Goal: Task Accomplishment & Management: Manage account settings

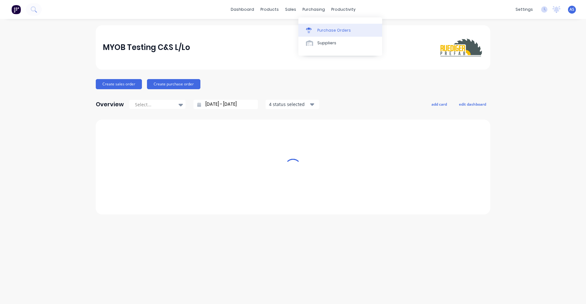
click at [323, 26] on link "Purchase Orders" at bounding box center [340, 30] width 84 height 13
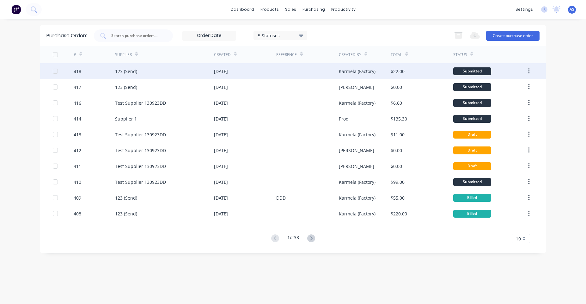
click at [234, 66] on div "26 May 2025" at bounding box center [245, 71] width 62 height 16
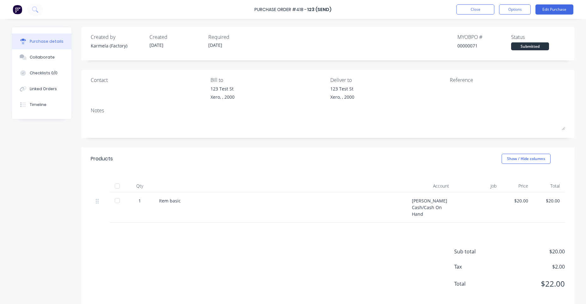
click at [14, 9] on img at bounding box center [17, 9] width 9 height 9
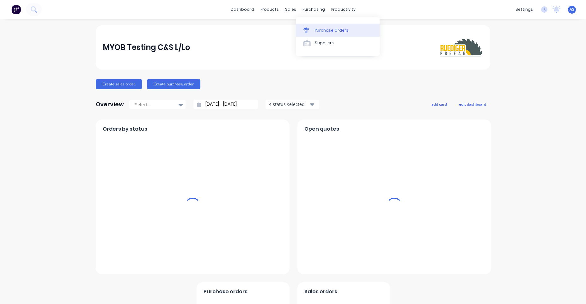
click at [324, 30] on div "Purchase Orders" at bounding box center [332, 31] width 34 height 6
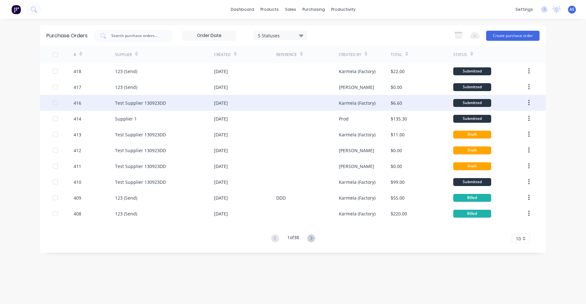
click at [121, 101] on div "Test Supplier 130923DD" at bounding box center [140, 103] width 51 height 7
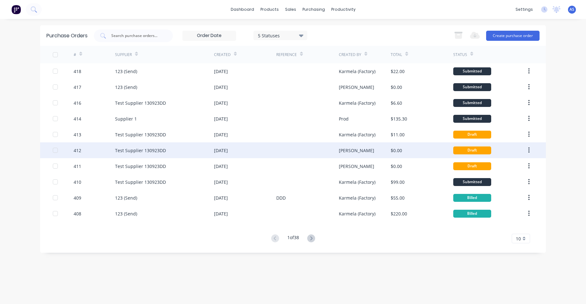
click at [142, 152] on div "Test Supplier 130923DD" at bounding box center [140, 150] width 51 height 7
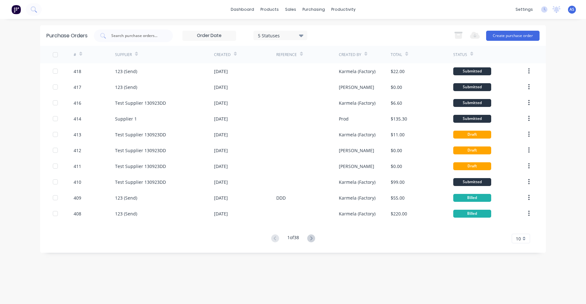
click at [130, 50] on div "Supplier" at bounding box center [126, 54] width 23 height 11
click at [131, 53] on div "Supplier" at bounding box center [123, 55] width 17 height 6
click at [121, 56] on div "Supplier" at bounding box center [123, 55] width 17 height 6
click at [283, 33] on div "Product Catalogue" at bounding box center [297, 31] width 39 height 6
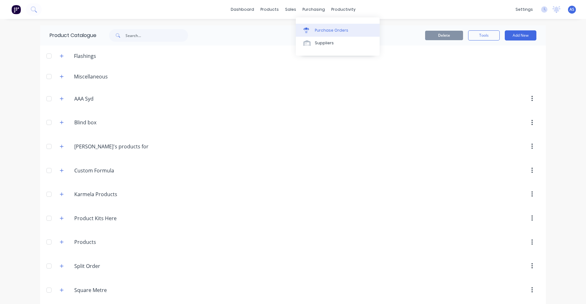
click at [315, 27] on link "Purchase Orders" at bounding box center [338, 30] width 84 height 13
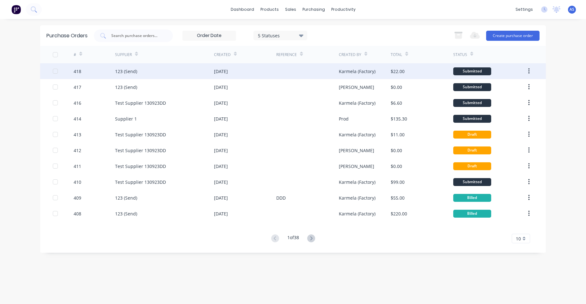
drag, startPoint x: 96, startPoint y: 72, endPoint x: 128, endPoint y: 65, distance: 32.5
click at [126, 64] on div "418 123 (Send) [DATE] Karmela (Factory) $22.00 Submitted" at bounding box center [293, 71] width 506 height 16
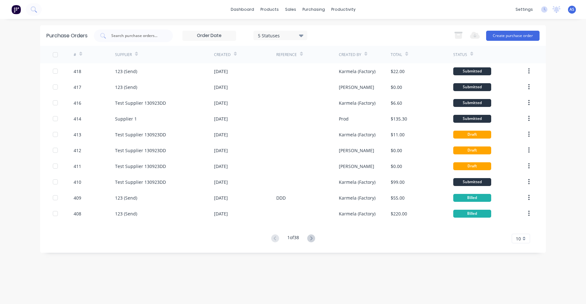
drag, startPoint x: 129, startPoint y: 69, endPoint x: 32, endPoint y: 74, distance: 97.5
click at [14, 76] on div "dashboard products sales purchasing productivity dashboard products Product Cat…" at bounding box center [293, 152] width 586 height 304
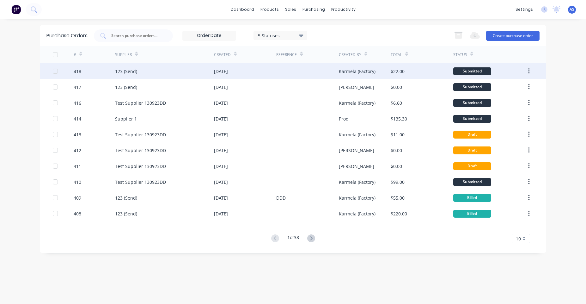
click at [113, 72] on div "418" at bounding box center [95, 71] width 42 height 16
click at [143, 64] on div "123 (Send)" at bounding box center [164, 71] width 99 height 16
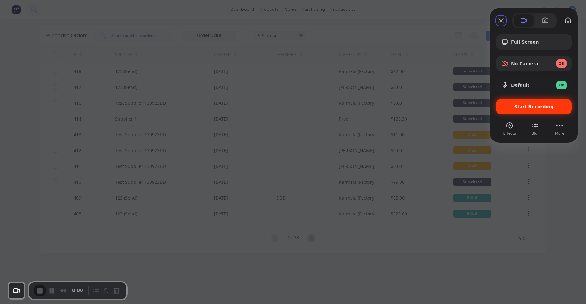
click at [544, 110] on div "Start Recording" at bounding box center [534, 106] width 76 height 15
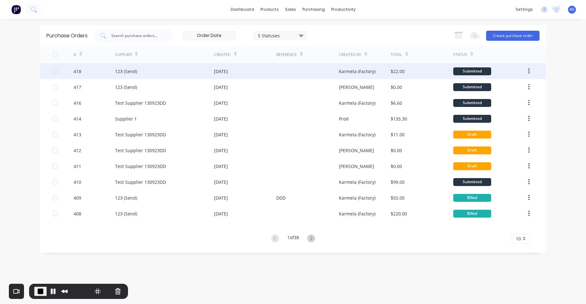
click at [141, 69] on div "123 (Send)" at bounding box center [164, 71] width 99 height 16
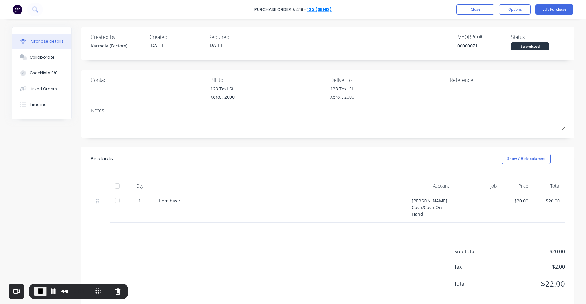
click at [316, 10] on link "123 (Send)" at bounding box center [319, 9] width 24 height 6
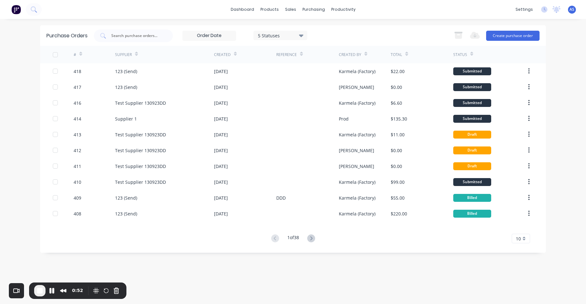
click at [42, 288] on span "End Recording" at bounding box center [40, 291] width 8 height 8
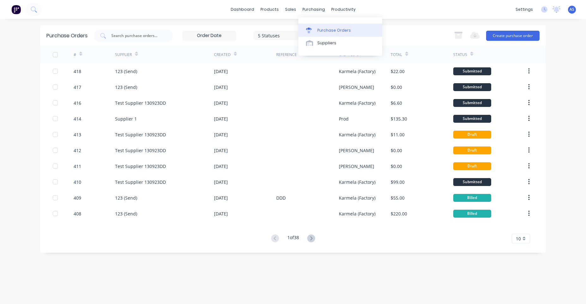
click at [334, 28] on div "Purchase Orders" at bounding box center [334, 31] width 34 height 6
click at [338, 27] on link "Purchase Orders" at bounding box center [340, 30] width 84 height 13
click at [332, 31] on div "Purchase Orders" at bounding box center [334, 31] width 34 height 6
click at [328, 25] on link "Purchase Orders" at bounding box center [340, 30] width 84 height 13
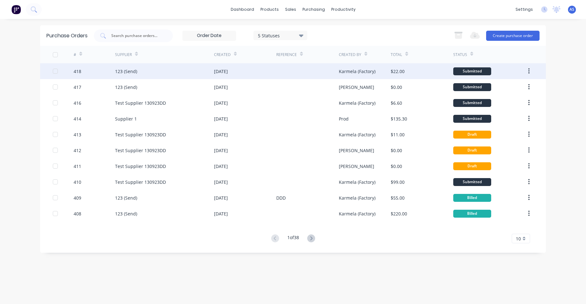
click at [241, 65] on div "[DATE]" at bounding box center [245, 71] width 62 height 16
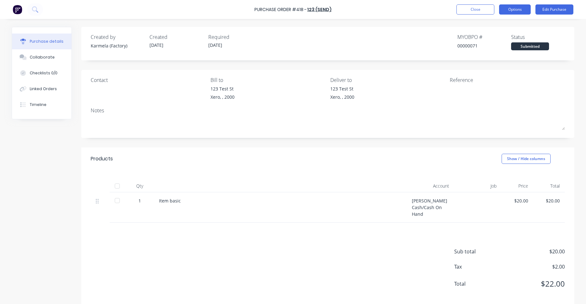
click at [522, 9] on button "Options" at bounding box center [515, 9] width 32 height 10
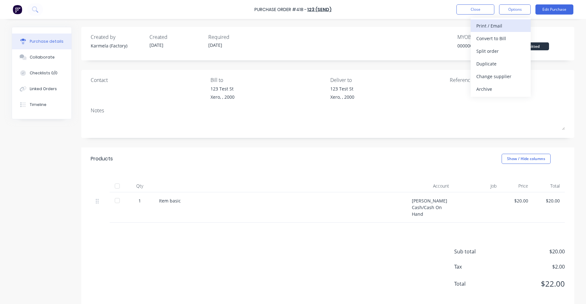
click at [509, 23] on div "Print / Email" at bounding box center [500, 25] width 49 height 9
click at [481, 40] on div "With pricing" at bounding box center [500, 38] width 49 height 9
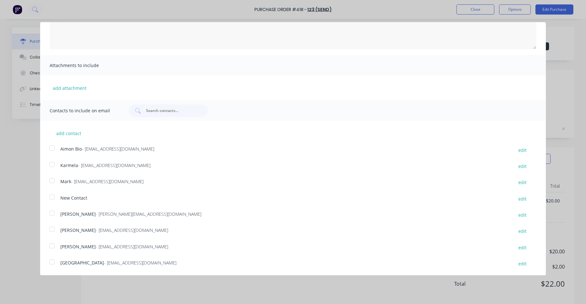
scroll to position [83, 0]
click at [74, 133] on button "add contact" at bounding box center [69, 132] width 38 height 9
select select "AU"
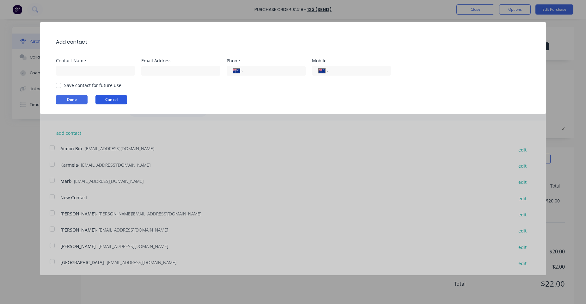
click at [119, 97] on button "Cancel" at bounding box center [111, 99] width 32 height 9
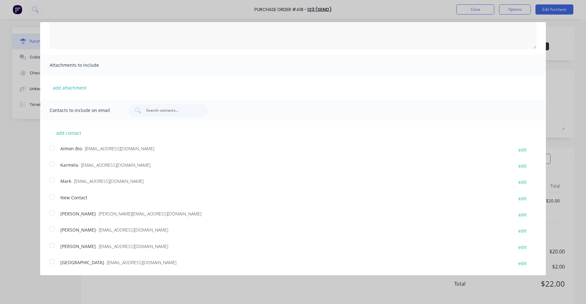
click at [53, 149] on div at bounding box center [52, 147] width 13 height 13
click at [51, 171] on div "add contact Aimon Bio - [EMAIL_ADDRESS][DOMAIN_NAME] edit Karmela - [EMAIL_ADDR…" at bounding box center [293, 193] width 506 height 147
click at [52, 166] on div at bounding box center [52, 164] width 13 height 13
click at [51, 180] on div at bounding box center [52, 180] width 13 height 13
click at [52, 199] on div at bounding box center [52, 196] width 13 height 13
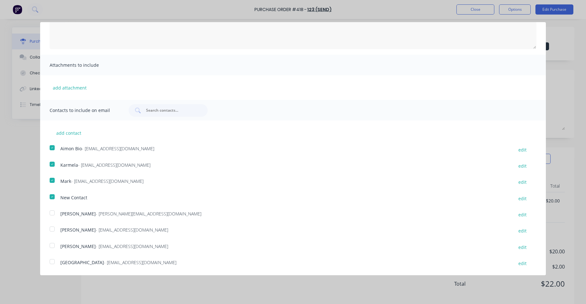
click at [51, 214] on div at bounding box center [52, 212] width 13 height 13
click at [53, 229] on div at bounding box center [52, 229] width 13 height 13
click at [52, 246] on div at bounding box center [52, 245] width 13 height 13
click at [53, 261] on div at bounding box center [52, 261] width 13 height 13
click at [65, 132] on button "add contact" at bounding box center [69, 132] width 38 height 9
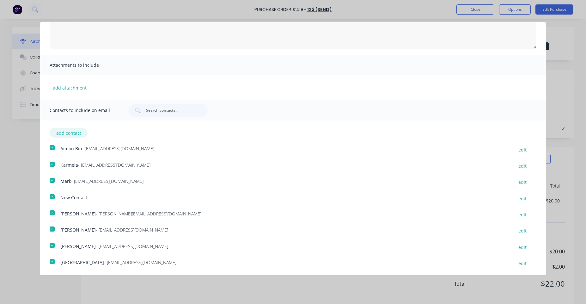
select select "AU"
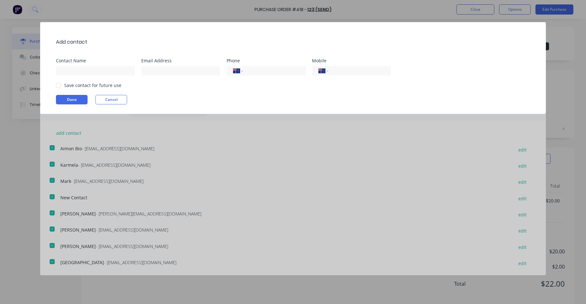
click at [104, 76] on div "Add contact Contact Name Email Address Phone International [GEOGRAPHIC_DATA] [G…" at bounding box center [293, 68] width 506 height 92
click at [110, 70] on input at bounding box center [95, 70] width 79 height 9
type input "[PERSON_NAME]"
type input "[PERSON_NAME][EMAIL_ADDRESS][DOMAIN_NAME]"
click at [77, 98] on button "Done" at bounding box center [72, 99] width 32 height 9
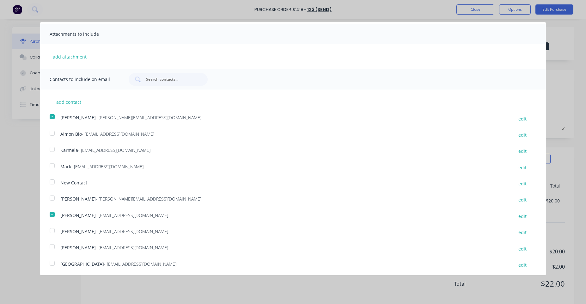
scroll to position [116, 0]
click at [56, 229] on div at bounding box center [52, 229] width 13 height 13
click at [55, 229] on div at bounding box center [52, 229] width 13 height 13
click at [54, 220] on div "add contact [PERSON_NAME] Salvador - [EMAIL_ADDRESS][DOMAIN_NAME] edit Aimon Bi…" at bounding box center [293, 178] width 506 height 180
click at [54, 214] on div at bounding box center [52, 212] width 13 height 13
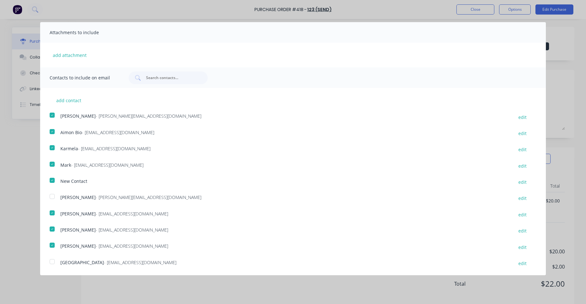
click at [54, 214] on div at bounding box center [52, 212] width 13 height 13
click at [50, 211] on div at bounding box center [52, 212] width 13 height 13
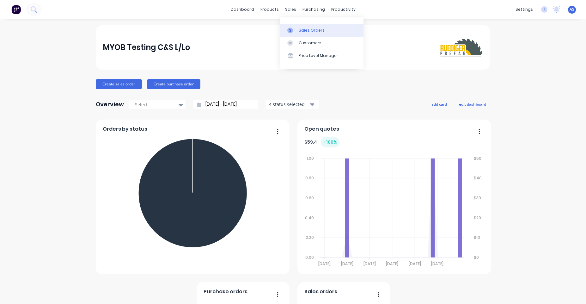
click at [305, 28] on div "Sales Orders" at bounding box center [312, 31] width 26 height 6
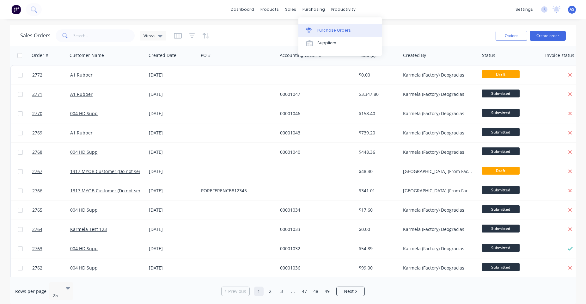
click at [326, 29] on div "Purchase Orders" at bounding box center [334, 31] width 34 height 6
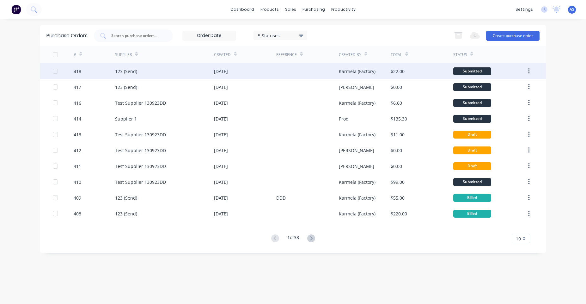
click at [298, 73] on div at bounding box center [307, 71] width 62 height 16
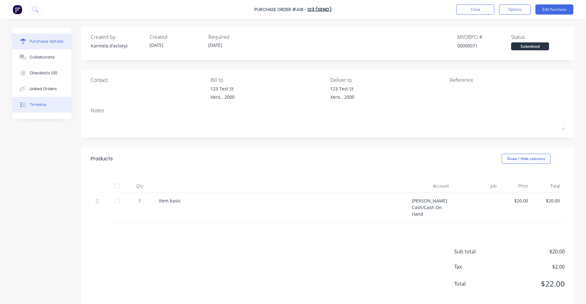
click at [33, 108] on button "Timeline" at bounding box center [41, 105] width 59 height 16
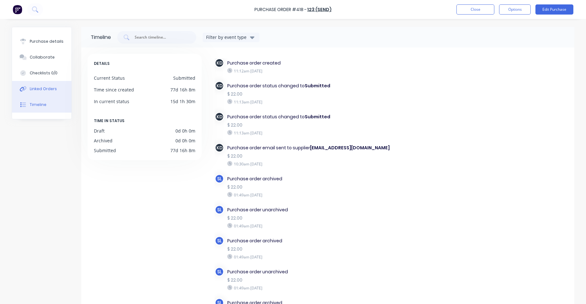
click at [46, 87] on div "Linked Orders" at bounding box center [43, 89] width 27 height 6
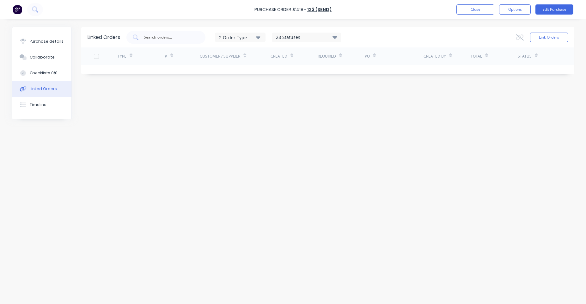
click at [515, 3] on div "Purchase Order #418 - 123 (Send) Close Options Edit Purchase" at bounding box center [293, 9] width 586 height 19
click at [515, 7] on button "Options" at bounding box center [515, 9] width 32 height 10
click at [509, 23] on div "Print / Email" at bounding box center [500, 25] width 49 height 9
click at [504, 35] on div "With pricing" at bounding box center [500, 38] width 49 height 9
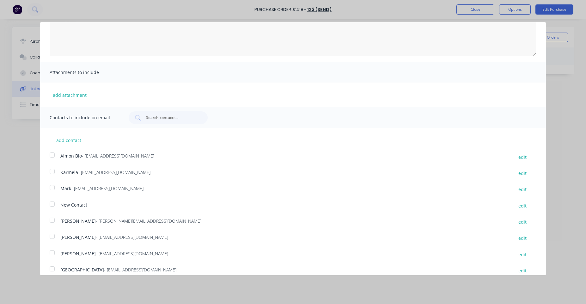
scroll to position [83, 0]
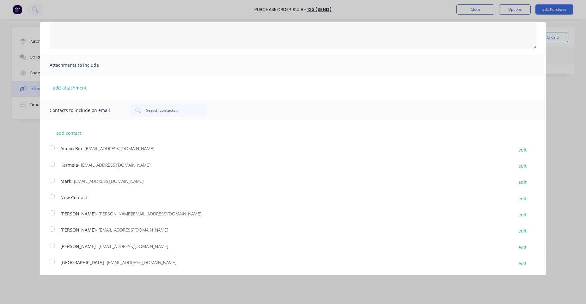
click at [52, 260] on div at bounding box center [52, 261] width 13 height 13
click at [519, 263] on button "edit" at bounding box center [523, 263] width 16 height 9
select select "AU"
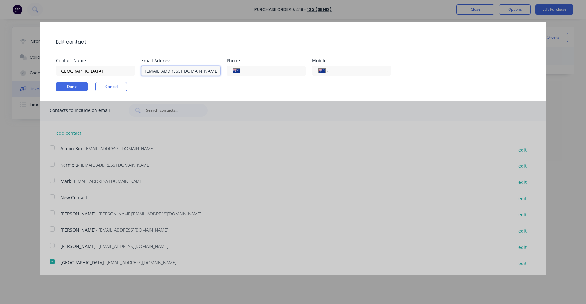
click at [158, 71] on input "sydney@factory.app" at bounding box center [180, 70] width 79 height 9
type input "sydney+test@factory.app"
click at [73, 88] on button "Done" at bounding box center [72, 86] width 32 height 9
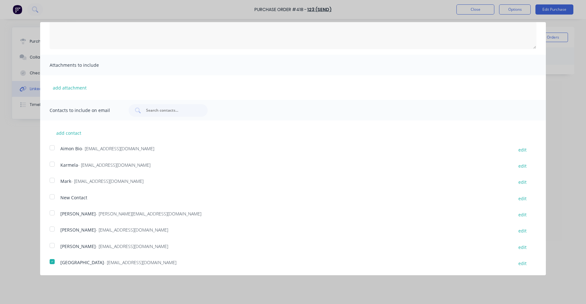
click at [50, 262] on div at bounding box center [52, 261] width 13 height 13
click at [51, 264] on div at bounding box center [52, 261] width 13 height 13
click at [50, 243] on div at bounding box center [52, 245] width 13 height 13
click at [47, 229] on div at bounding box center [52, 229] width 13 height 13
click at [76, 132] on button "add contact" at bounding box center [69, 132] width 38 height 9
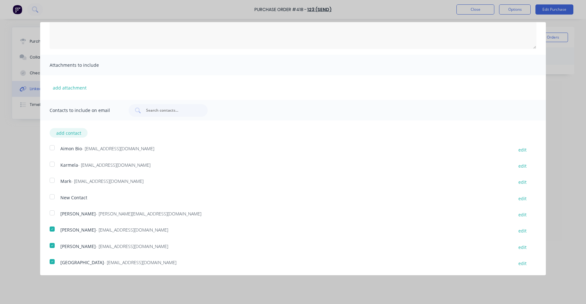
select select "AU"
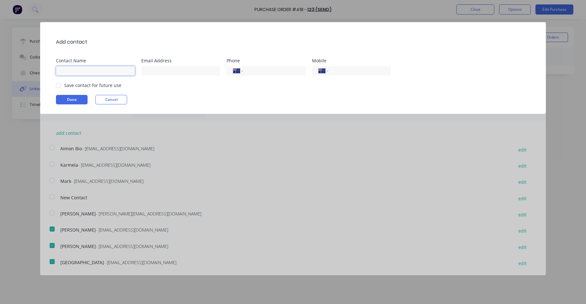
click at [104, 67] on input at bounding box center [95, 70] width 79 height 9
type input "[PERSON_NAME]"
type input "[PERSON_NAME][EMAIL_ADDRESS][DOMAIN_NAME]"
click at [74, 93] on div "Add contact Contact Name Angelo Email Address angelo@factory.app Phone Internat…" at bounding box center [293, 68] width 506 height 92
click at [75, 99] on button "Done" at bounding box center [72, 99] width 32 height 9
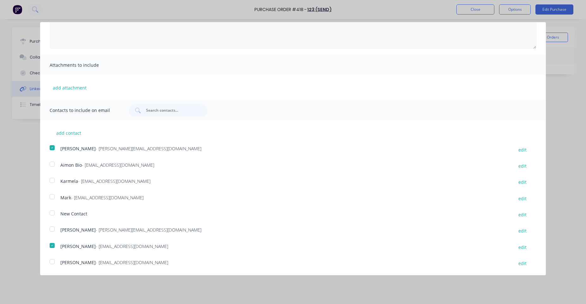
click at [51, 245] on div at bounding box center [52, 245] width 13 height 13
click at [55, 245] on div at bounding box center [52, 245] width 13 height 13
click at [52, 245] on div at bounding box center [52, 245] width 13 height 13
drag, startPoint x: 52, startPoint y: 264, endPoint x: 50, endPoint y: 258, distance: 6.5
click at [52, 261] on div at bounding box center [52, 261] width 13 height 13
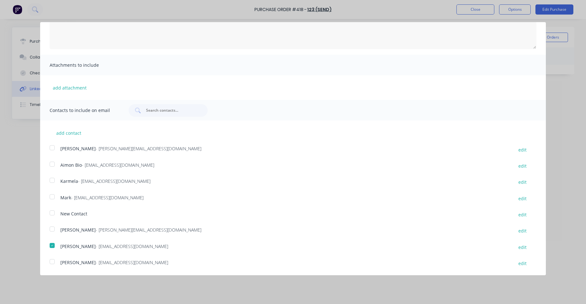
click at [51, 246] on div at bounding box center [52, 245] width 13 height 13
click at [49, 247] on div at bounding box center [52, 245] width 13 height 13
drag, startPoint x: 49, startPoint y: 246, endPoint x: 51, endPoint y: 243, distance: 3.8
click at [51, 243] on div at bounding box center [52, 245] width 13 height 13
click at [52, 243] on div at bounding box center [52, 245] width 13 height 13
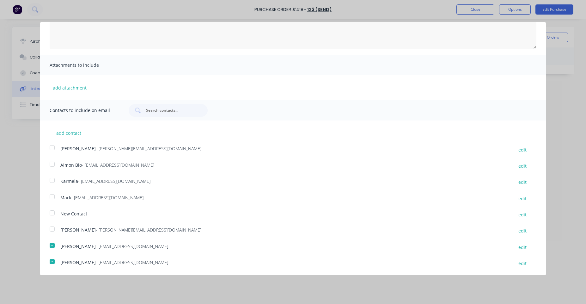
click at [49, 261] on div at bounding box center [52, 261] width 13 height 13
click at [49, 248] on div at bounding box center [52, 245] width 13 height 13
click at [50, 247] on div at bounding box center [52, 245] width 13 height 13
click at [51, 259] on div at bounding box center [52, 261] width 13 height 13
click at [53, 246] on div at bounding box center [52, 245] width 13 height 13
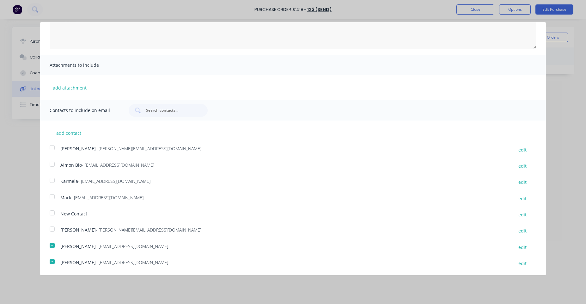
click at [53, 246] on div at bounding box center [52, 245] width 13 height 13
click at [49, 246] on div at bounding box center [52, 245] width 13 height 13
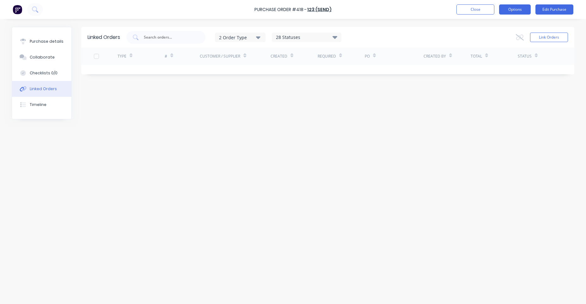
click at [519, 7] on button "Options" at bounding box center [515, 9] width 32 height 10
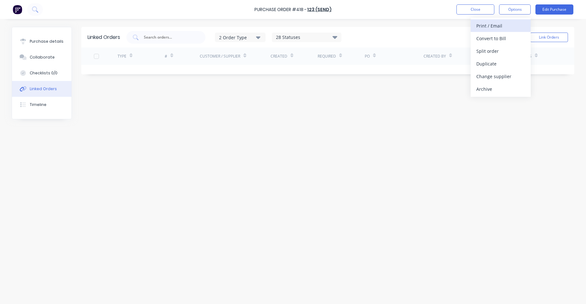
click at [512, 23] on div "Print / Email" at bounding box center [500, 25] width 49 height 9
click at [501, 38] on div "With pricing" at bounding box center [500, 38] width 49 height 9
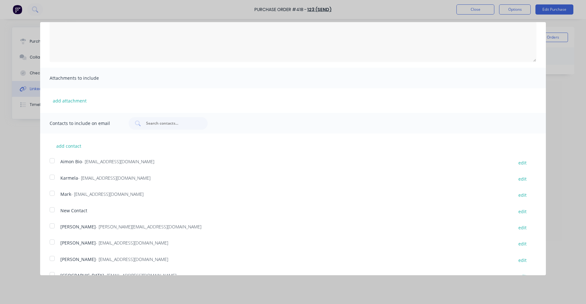
scroll to position [83, 0]
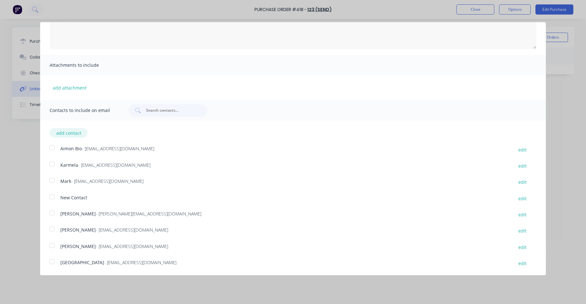
click at [68, 135] on button "add contact" at bounding box center [69, 132] width 38 height 9
select select "AU"
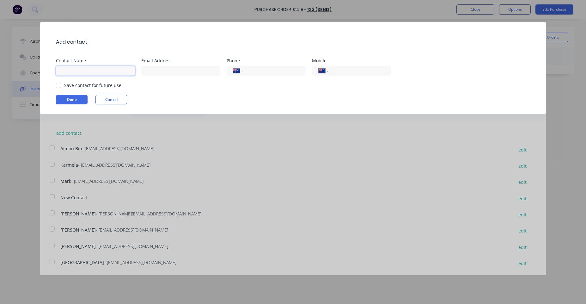
click at [123, 70] on input at bounding box center [95, 70] width 79 height 9
type input "a"
type input "[PERSON_NAME]"
type input "[PERSON_NAME][EMAIL_ADDRESS][DOMAIN_NAME]"
click at [79, 99] on button "Done" at bounding box center [72, 99] width 32 height 9
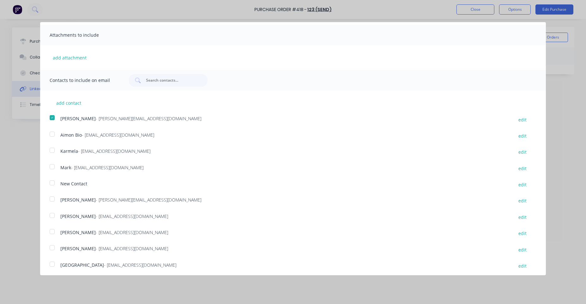
scroll to position [116, 0]
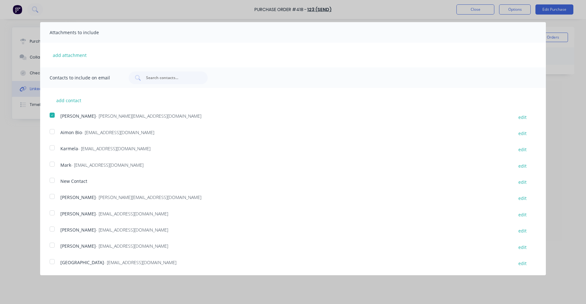
click at [49, 116] on div at bounding box center [52, 115] width 13 height 13
